Goal: Task Accomplishment & Management: Use online tool/utility

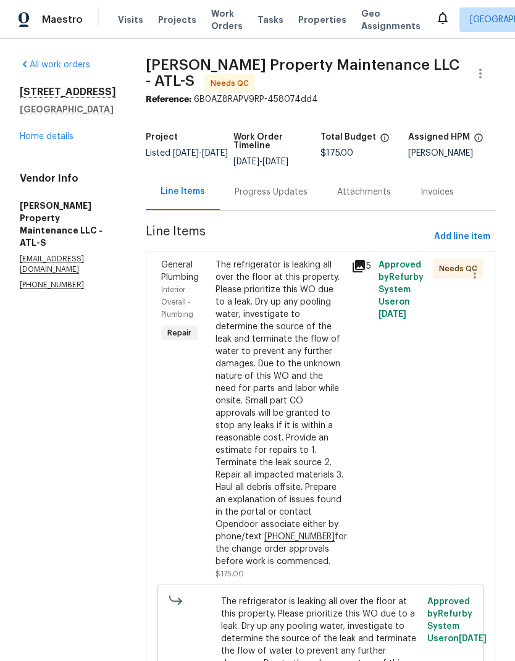
click at [285, 427] on div "The refrigerator is leaking all over the floor at this property. Please priorit…" at bounding box center [280, 413] width 128 height 309
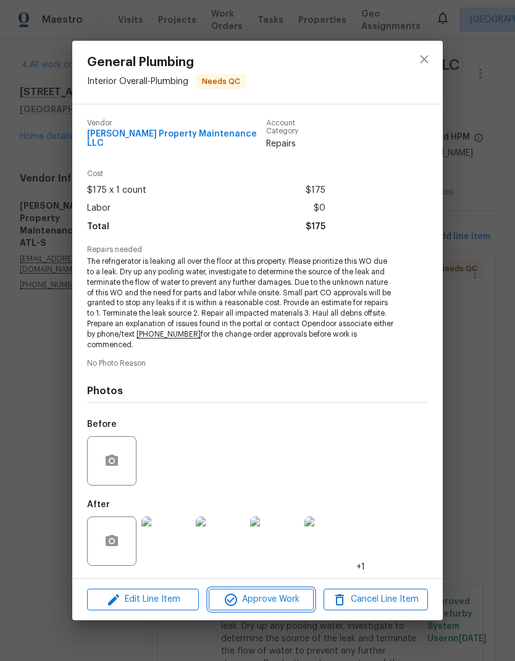
click at [299, 594] on span "Approve Work" at bounding box center [260, 599] width 97 height 15
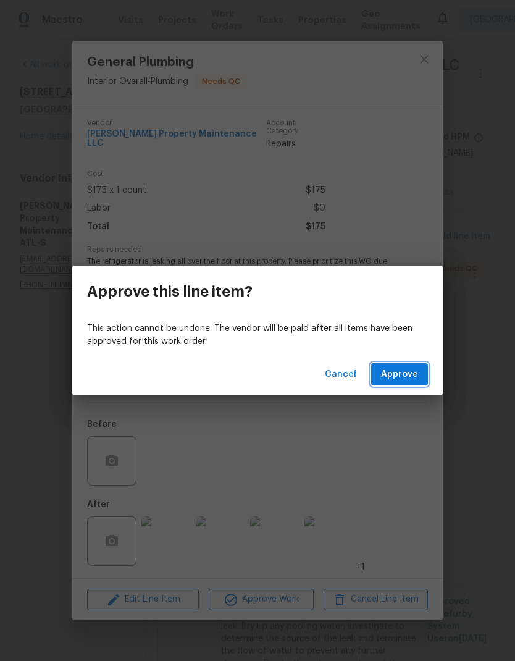
click at [409, 373] on span "Approve" at bounding box center [399, 374] width 37 height 15
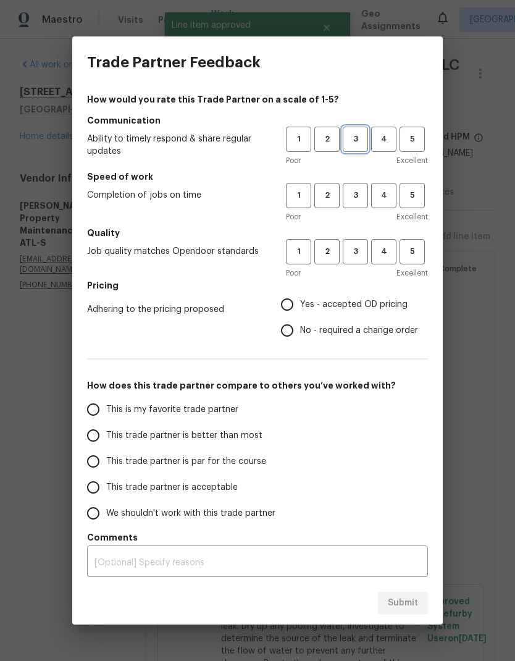
click at [361, 141] on span "3" at bounding box center [355, 139] width 23 height 14
click at [358, 184] on button "3" at bounding box center [355, 195] width 25 height 25
click at [360, 243] on button "3" at bounding box center [355, 251] width 25 height 25
click at [294, 330] on input "No - required a change order" at bounding box center [287, 330] width 26 height 26
radio input "true"
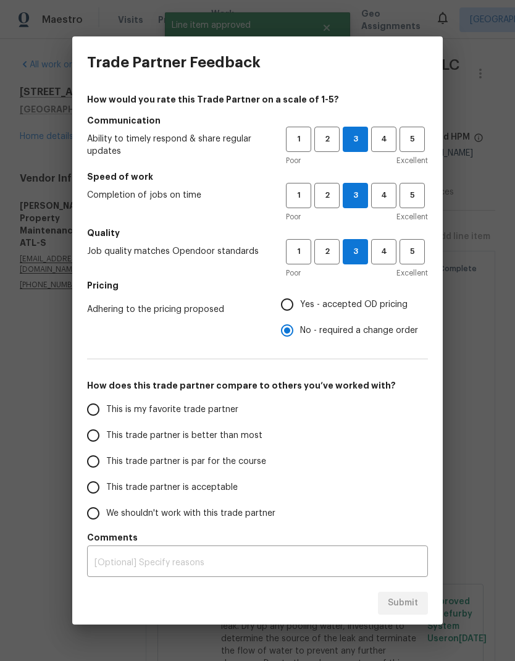
click at [96, 457] on input "This trade partner is par for the course" at bounding box center [93, 461] width 26 height 26
click at [407, 606] on span "Submit" at bounding box center [403, 602] width 30 height 15
radio input "true"
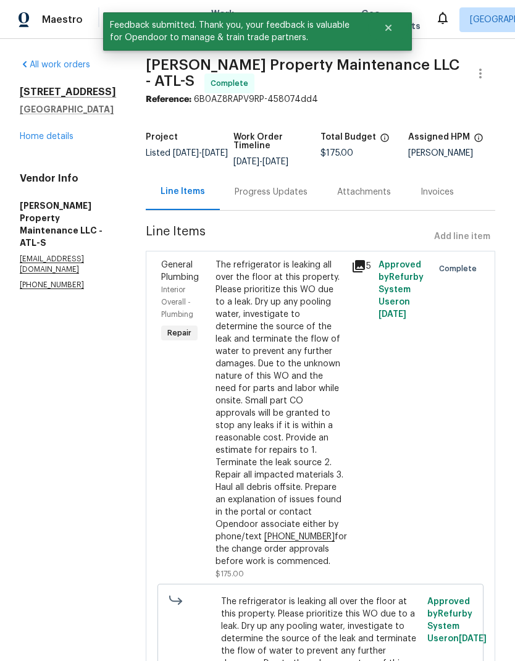
click at [70, 134] on link "Home details" at bounding box center [47, 136] width 54 height 9
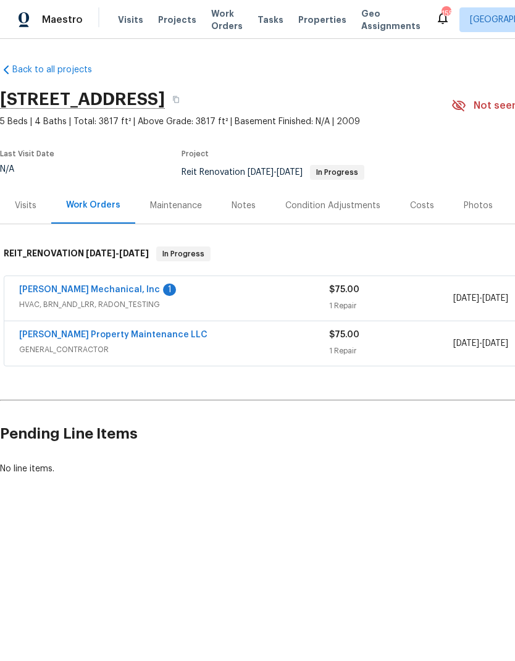
click at [109, 291] on link "JH Martin Mechanical, Inc" at bounding box center [89, 289] width 141 height 9
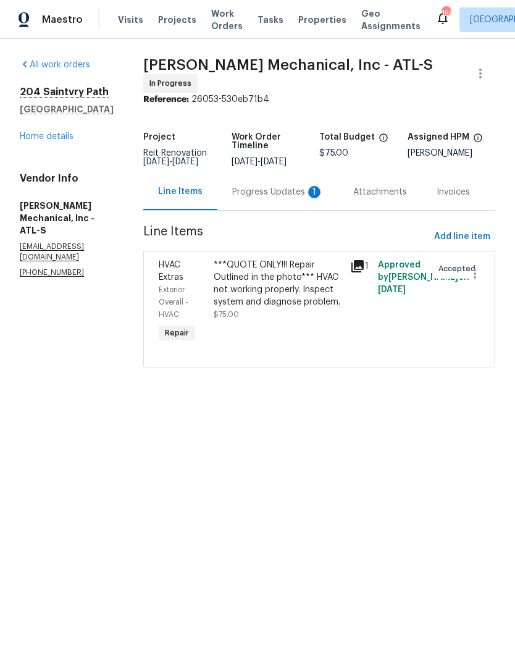
click at [272, 196] on div "Progress Updates 1" at bounding box center [277, 192] width 91 height 12
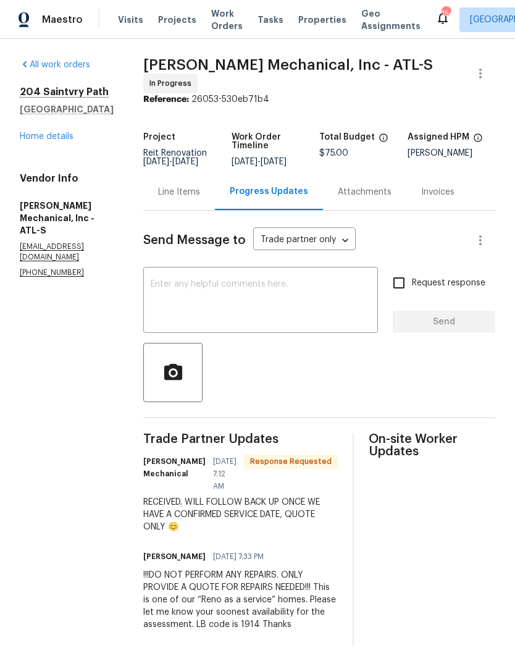
click at [67, 135] on link "Home details" at bounding box center [47, 136] width 54 height 9
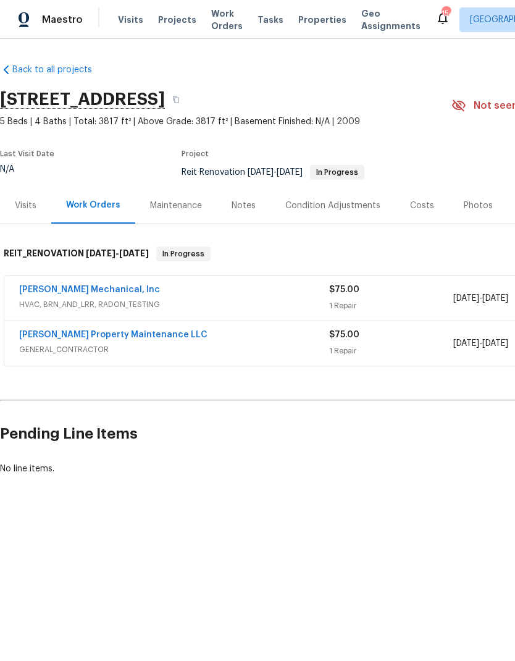
click at [132, 338] on link "Glen Property Maintenance LLC" at bounding box center [113, 334] width 188 height 9
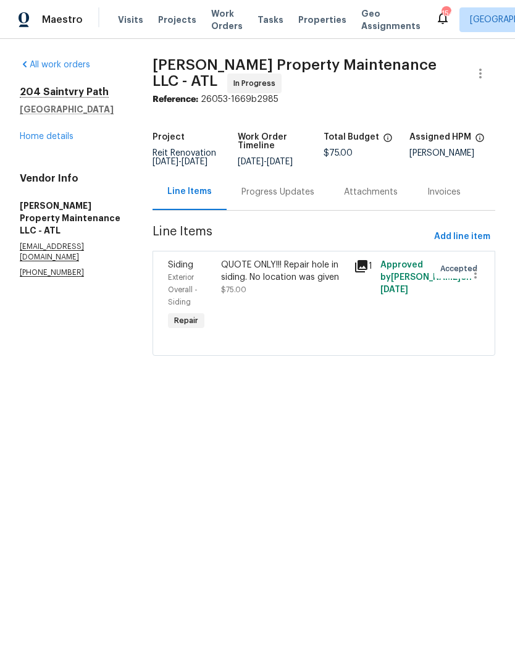
click at [65, 139] on link "Home details" at bounding box center [47, 136] width 54 height 9
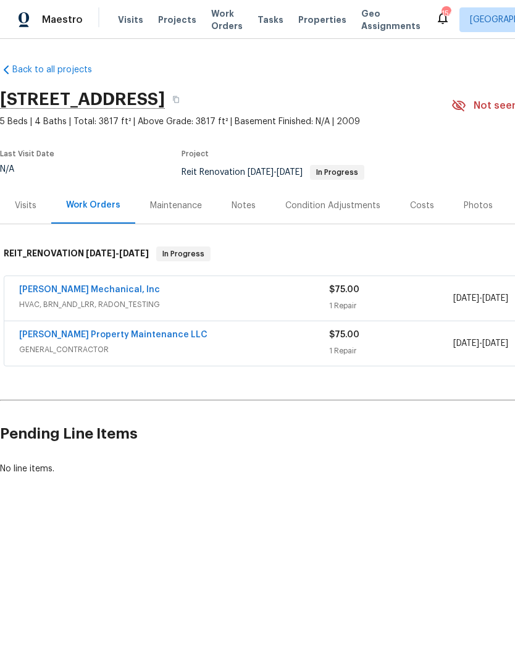
click at [107, 335] on link "[PERSON_NAME] Property Maintenance LLC" at bounding box center [113, 334] width 188 height 9
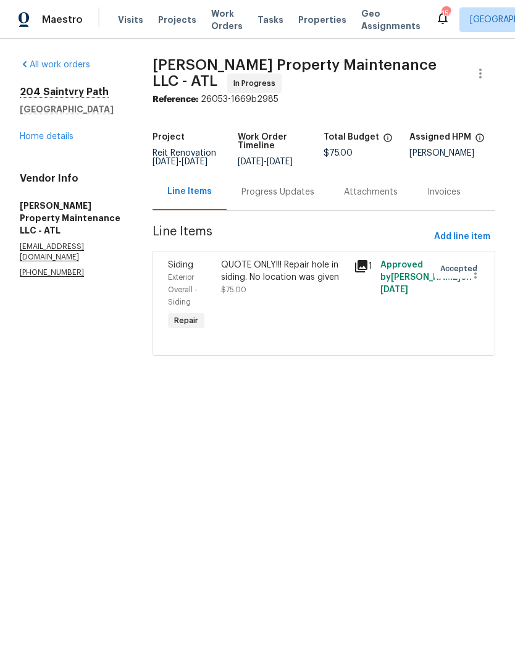
click at [65, 140] on link "Home details" at bounding box center [47, 136] width 54 height 9
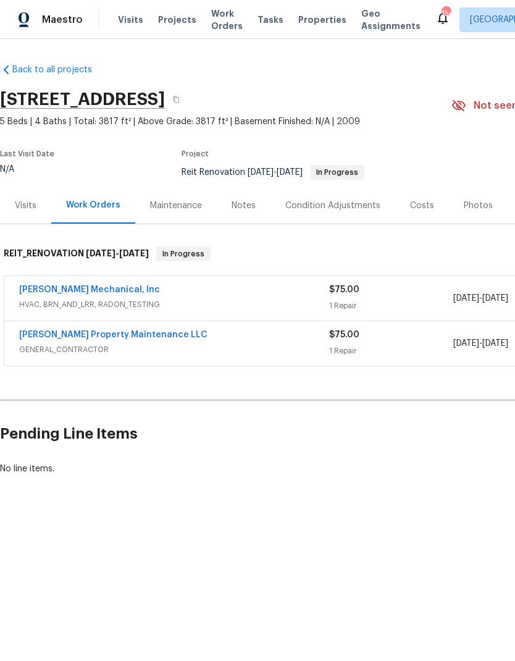
click at [140, 338] on link "[PERSON_NAME] Property Maintenance LLC" at bounding box center [113, 334] width 188 height 9
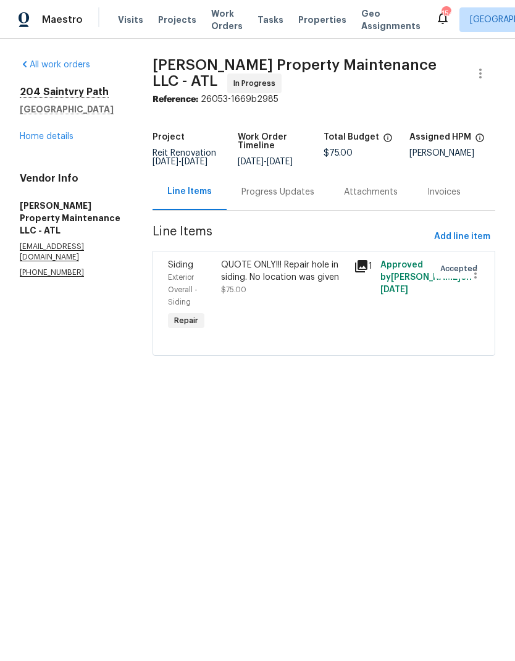
click at [282, 198] on div "Progress Updates" at bounding box center [277, 192] width 73 height 12
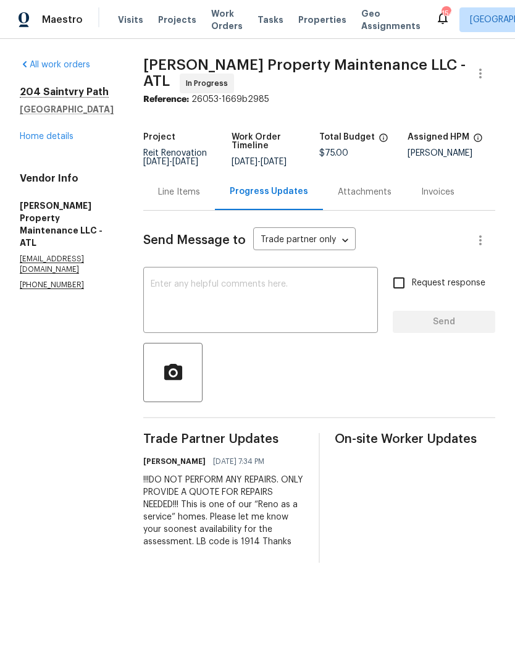
click at [192, 195] on div "Line Items" at bounding box center [179, 192] width 42 height 12
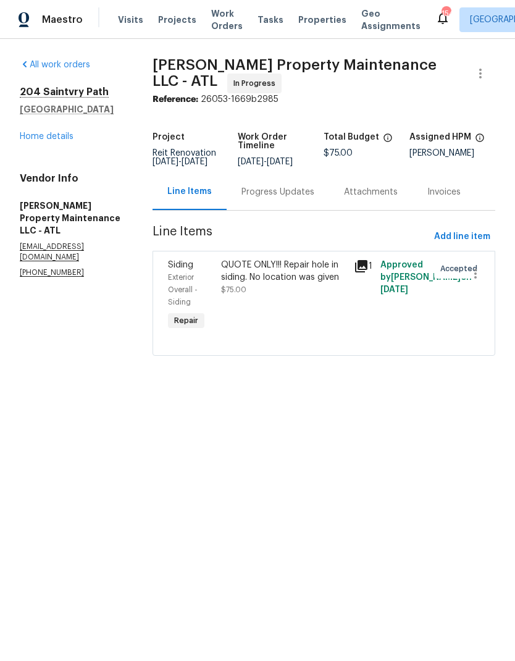
click at [65, 136] on link "Home details" at bounding box center [47, 136] width 54 height 9
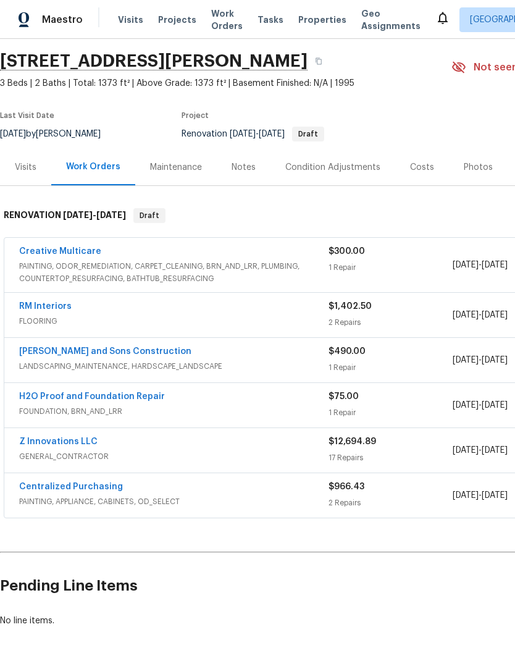
scroll to position [38, 0]
click at [83, 441] on link "Z Innovations LLC" at bounding box center [58, 441] width 78 height 9
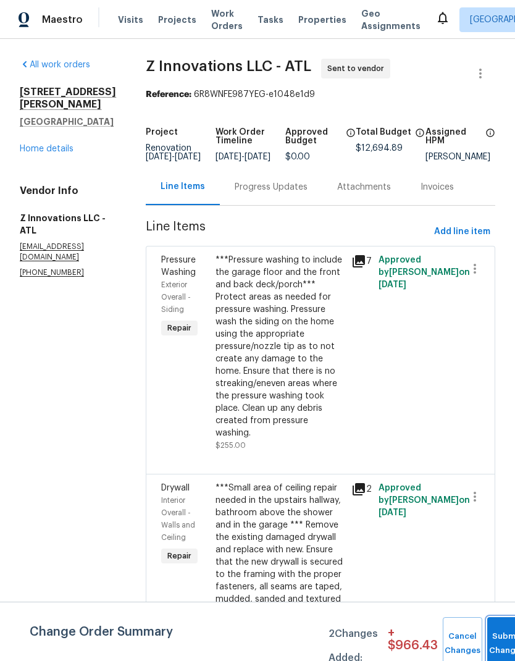
click at [501, 640] on button "Submit Changes" at bounding box center [507, 643] width 40 height 53
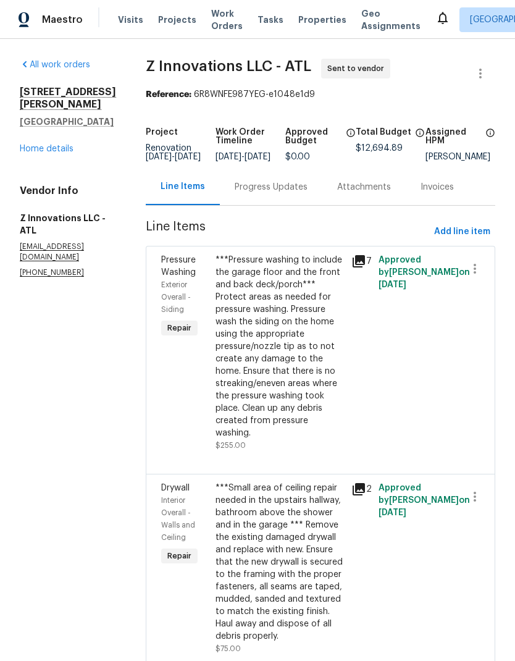
click at [62, 145] on link "Home details" at bounding box center [47, 149] width 54 height 9
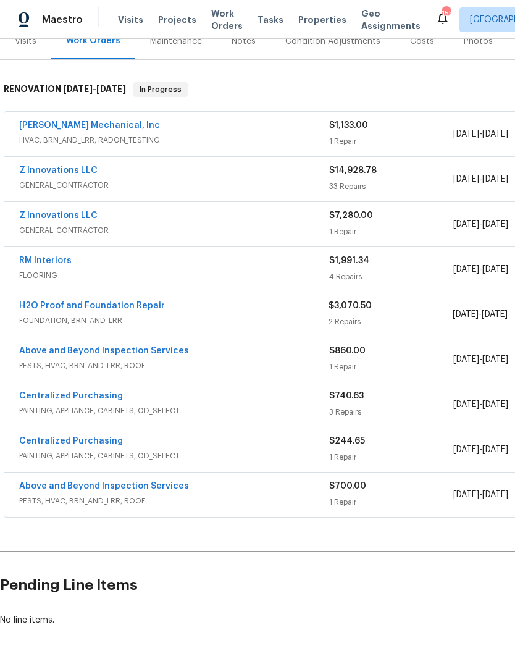
scroll to position [164, 0]
click at [145, 308] on link "H2O Proof and Foundation Repair" at bounding box center [92, 306] width 146 height 9
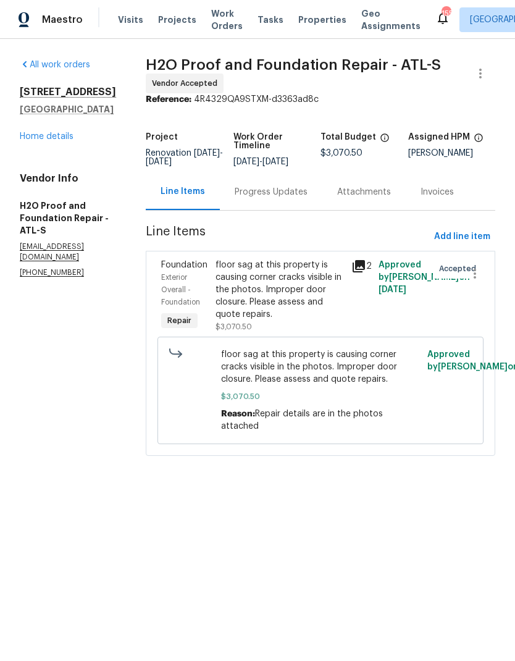
click at [273, 190] on div "Progress Updates" at bounding box center [271, 192] width 73 height 12
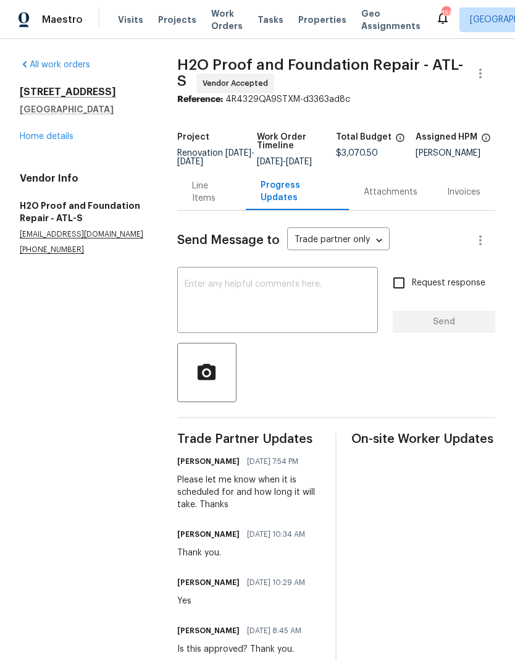
click at [205, 202] on div "Line Items" at bounding box center [212, 192] width 40 height 25
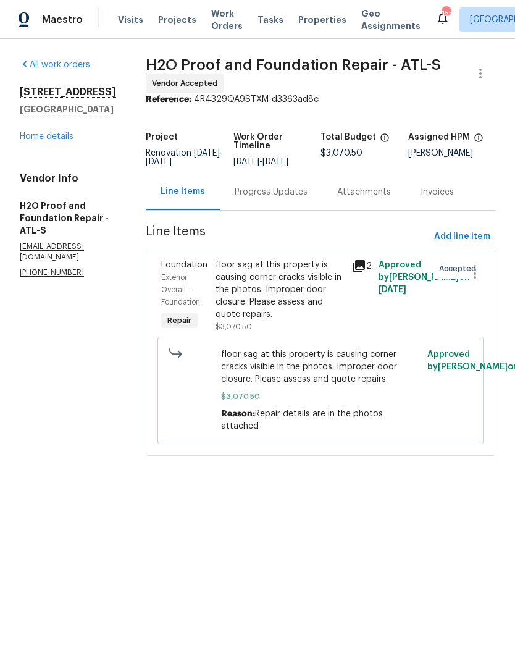
click at [56, 141] on link "Home details" at bounding box center [47, 136] width 54 height 9
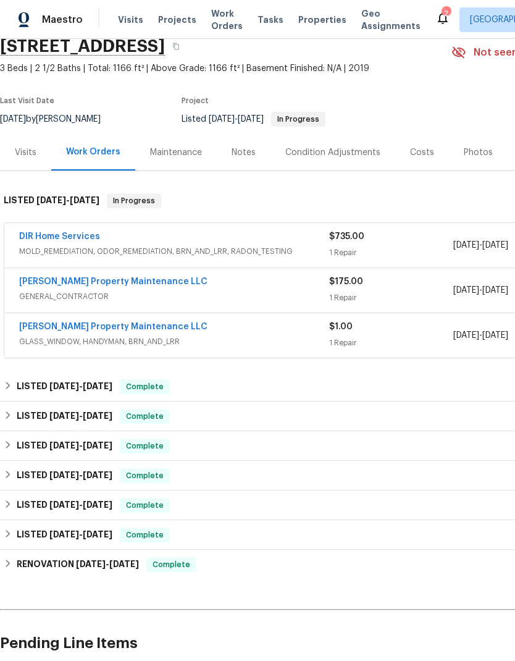
scroll to position [54, 0]
click at [146, 283] on link "[PERSON_NAME] Property Maintenance LLC" at bounding box center [113, 281] width 188 height 9
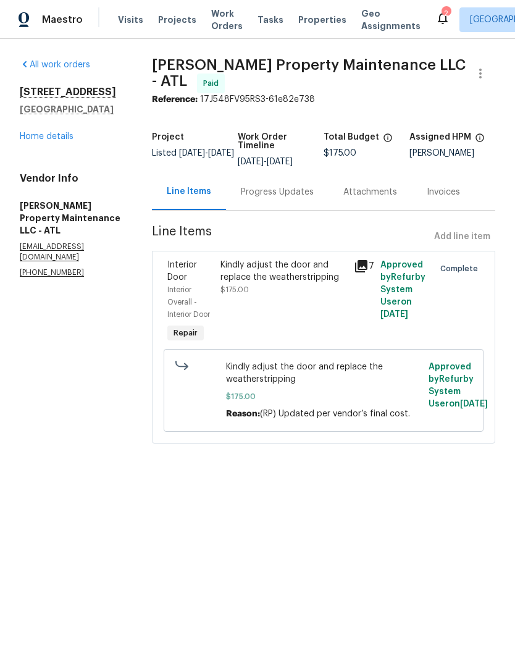
click at [364, 263] on icon at bounding box center [361, 266] width 15 height 15
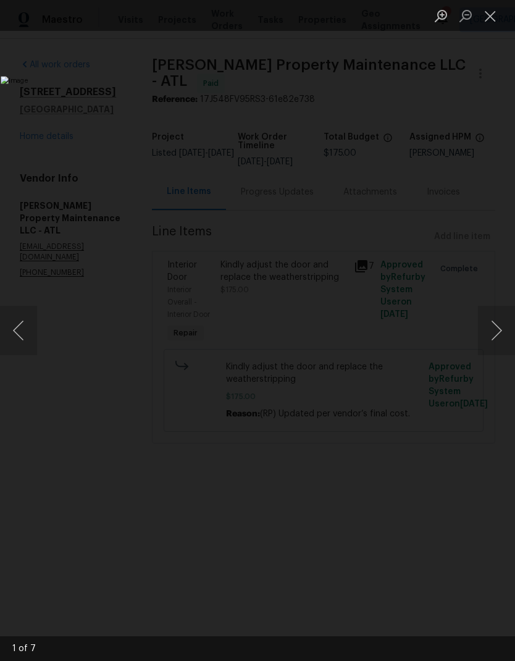
click at [495, 337] on button "Next image" at bounding box center [496, 330] width 37 height 49
click at [495, 341] on button "Next image" at bounding box center [496, 330] width 37 height 49
click at [485, 20] on button "Close lightbox" at bounding box center [490, 16] width 25 height 22
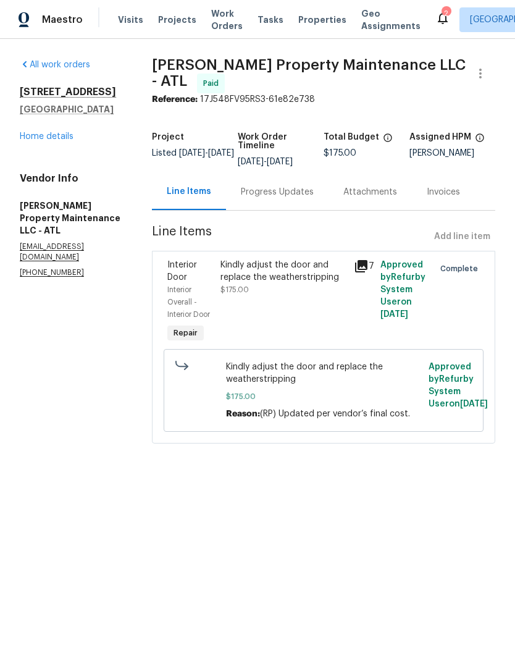
click at [72, 139] on link "Home details" at bounding box center [47, 136] width 54 height 9
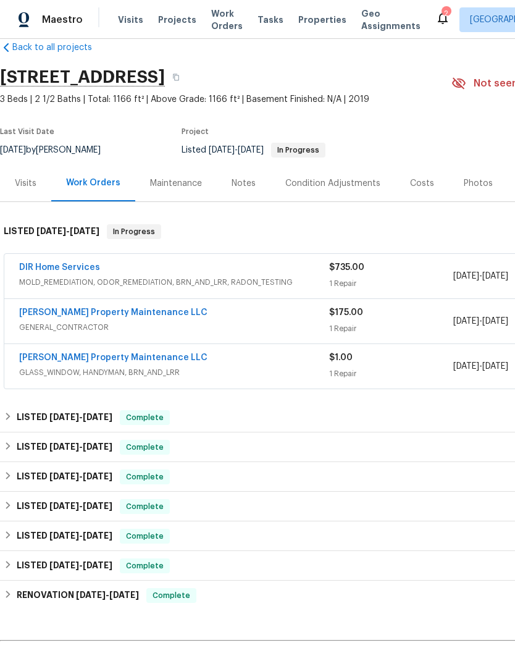
scroll to position [23, 0]
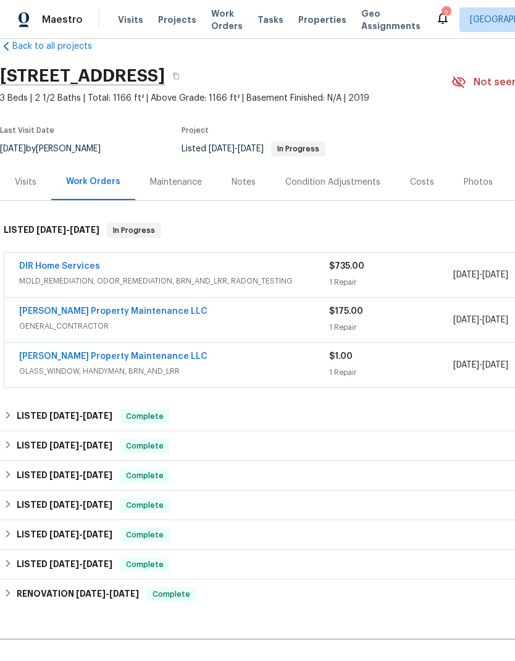
click at [193, 279] on span "MOLD_REMEDIATION, ODOR_REMEDIATION, BRN_AND_LRR, RADON_TESTING" at bounding box center [174, 281] width 310 height 12
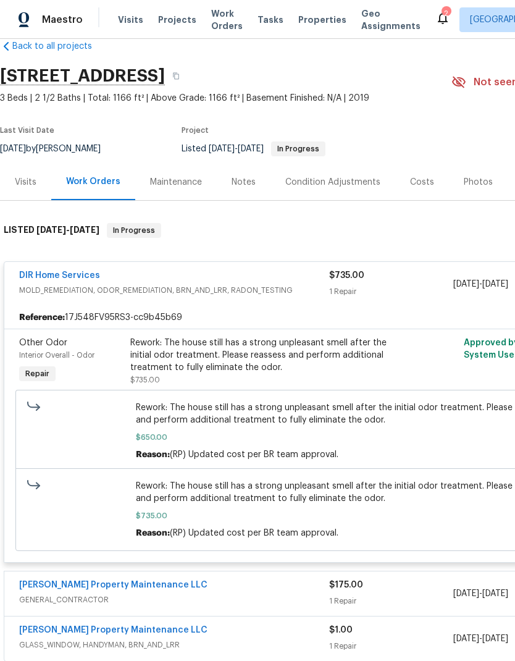
click at [85, 278] on link "DIR Home Services" at bounding box center [59, 275] width 81 height 9
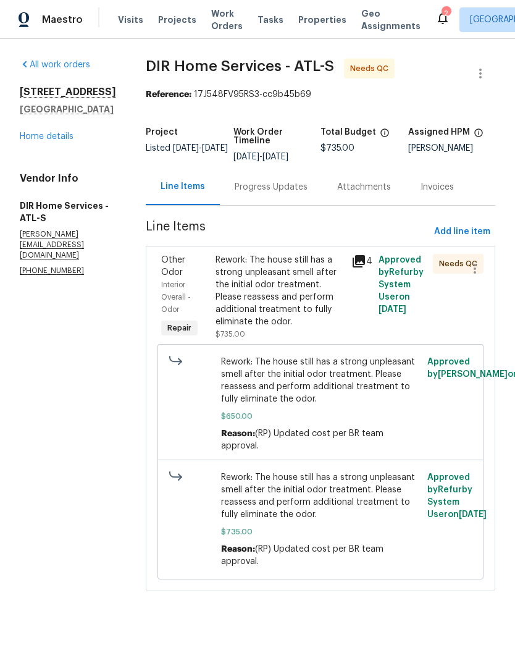
click at [311, 189] on div "Progress Updates" at bounding box center [271, 187] width 103 height 36
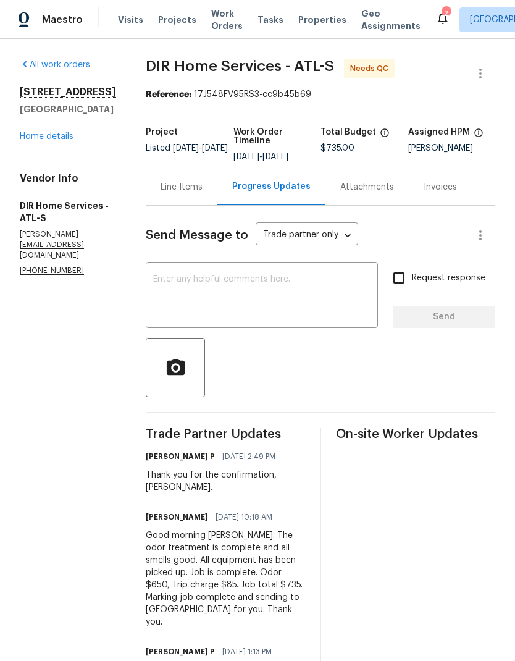
click at [193, 193] on div "Line Items" at bounding box center [182, 187] width 42 height 12
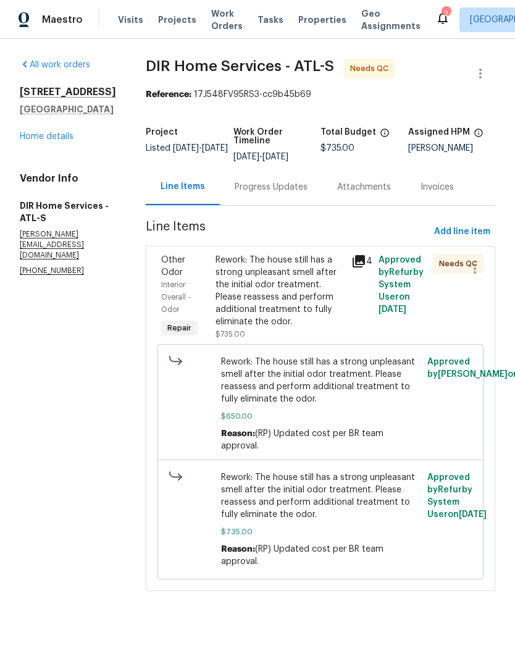
click at [302, 304] on div "Rework: The house still has a strong unpleasant smell after the initial odor tr…" at bounding box center [280, 291] width 128 height 74
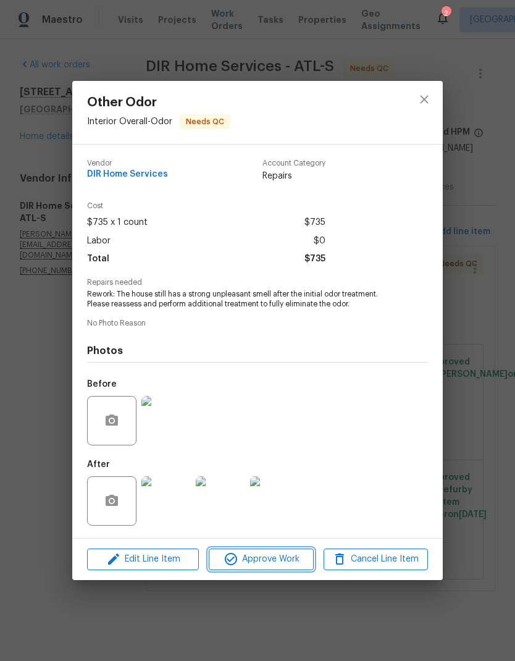
click at [293, 564] on span "Approve Work" at bounding box center [260, 558] width 97 height 15
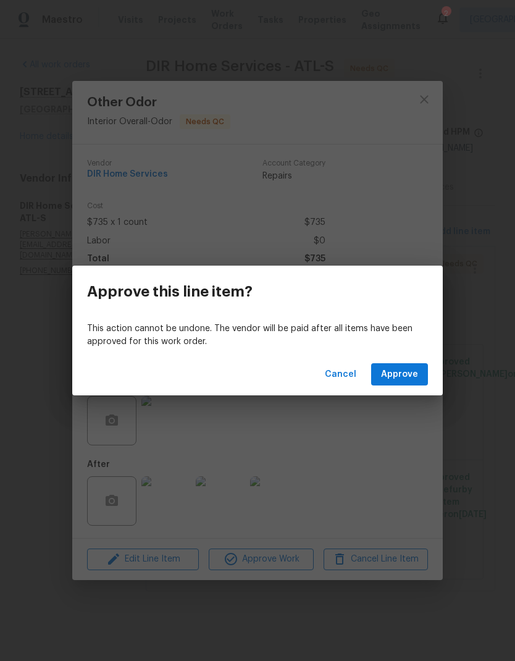
click at [405, 374] on span "Approve" at bounding box center [399, 374] width 37 height 15
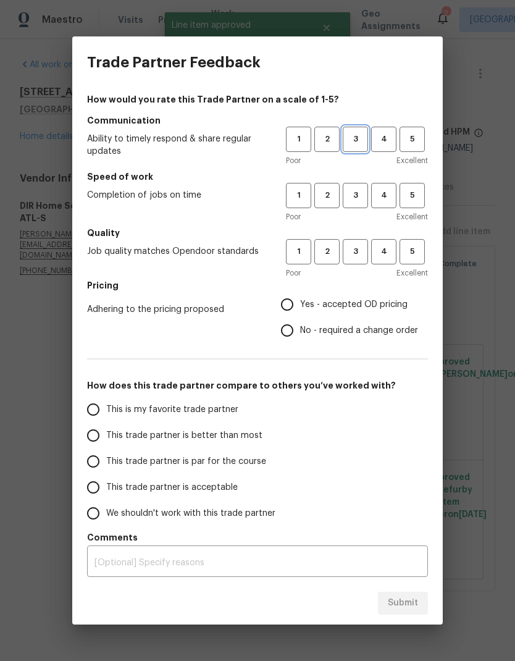
click at [354, 140] on span "3" at bounding box center [355, 139] width 23 height 14
click at [356, 190] on span "3" at bounding box center [355, 195] width 23 height 14
click at [354, 253] on span "3" at bounding box center [355, 252] width 23 height 14
click at [293, 336] on input "No - required a change order" at bounding box center [287, 330] width 26 height 26
radio input "true"
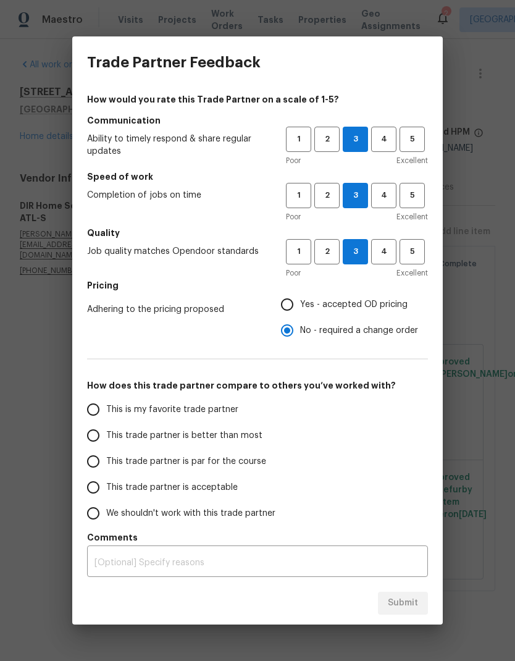
click at [98, 467] on input "This trade partner is par for the course" at bounding box center [93, 461] width 26 height 26
click at [421, 606] on button "Submit" at bounding box center [403, 603] width 50 height 23
radio input "true"
